Goal: Navigation & Orientation: Find specific page/section

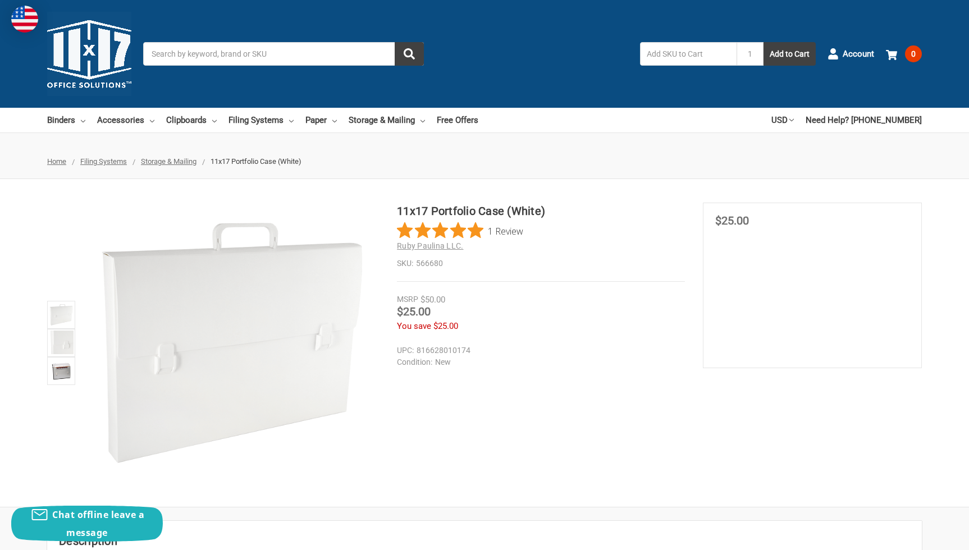
click at [191, 160] on span "Storage & Mailing" at bounding box center [169, 161] width 56 height 8
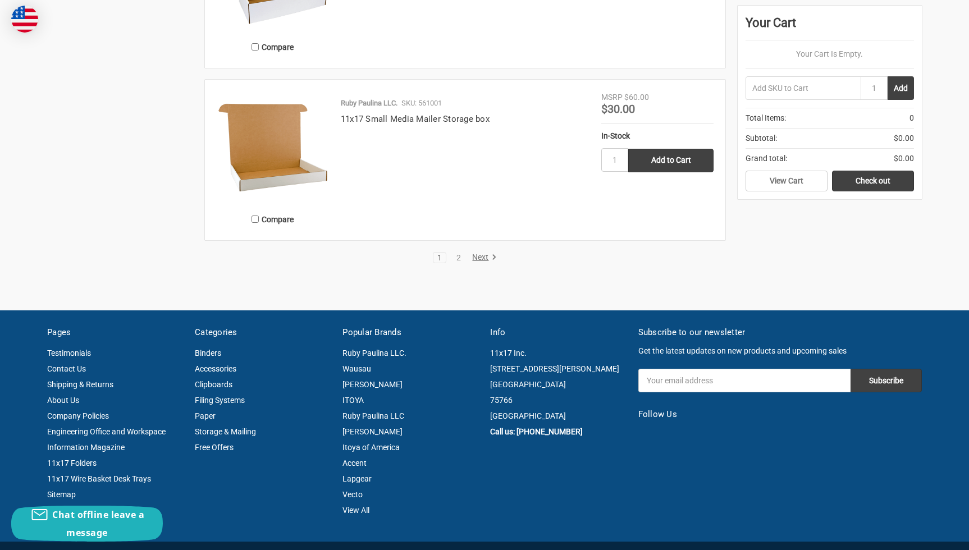
scroll to position [2075, 0]
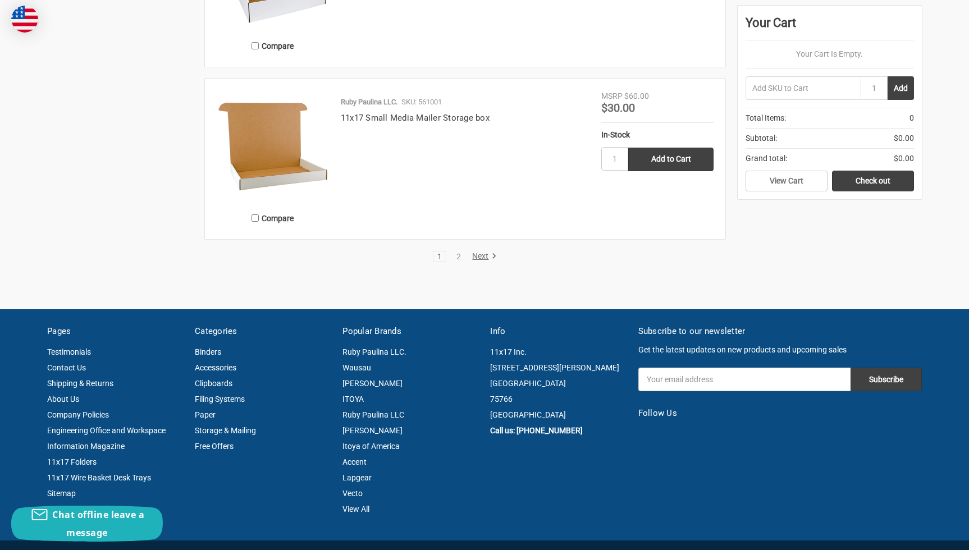
click at [481, 260] on link "Next" at bounding box center [482, 256] width 29 height 10
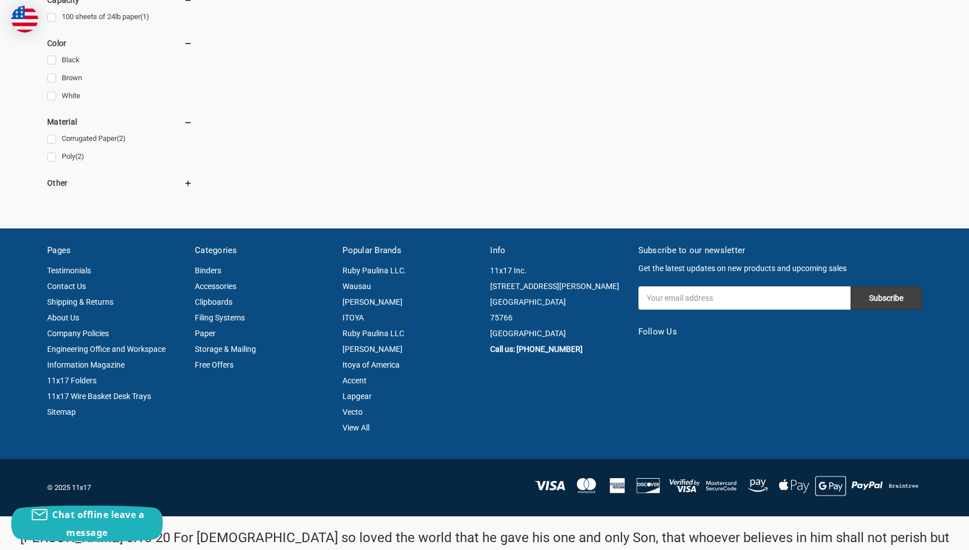
scroll to position [580, 0]
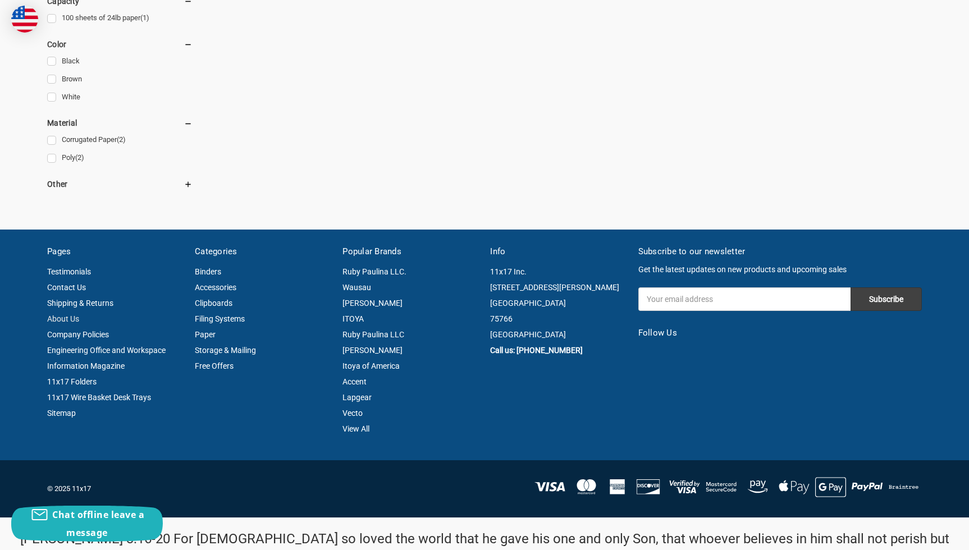
click at [65, 319] on link "About Us" at bounding box center [63, 318] width 32 height 9
